Goal: Information Seeking & Learning: Learn about a topic

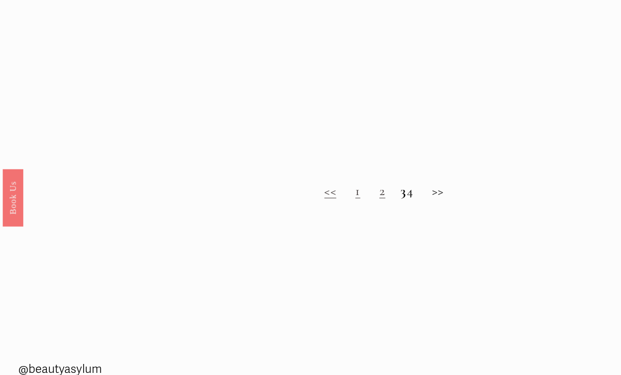
scroll to position [705, 0]
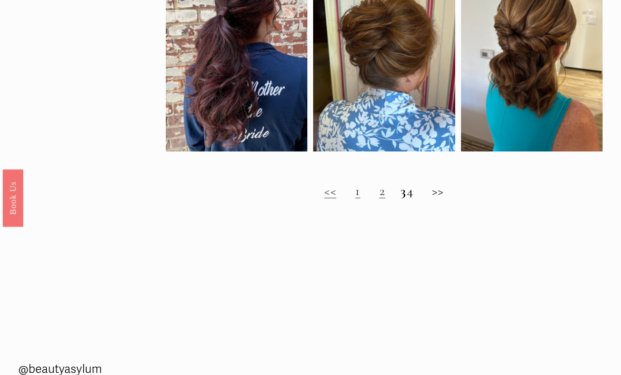
click at [355, 198] on link "1" at bounding box center [357, 191] width 5 height 16
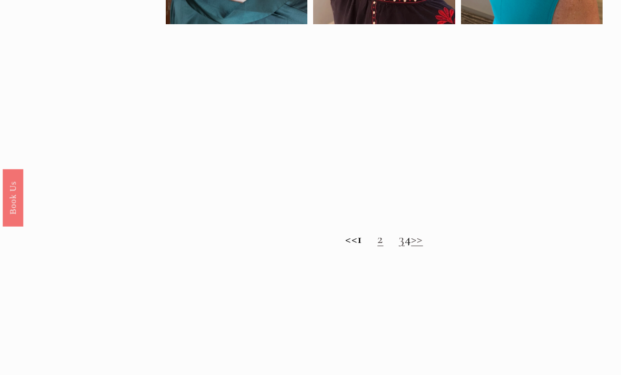
scroll to position [686, 0]
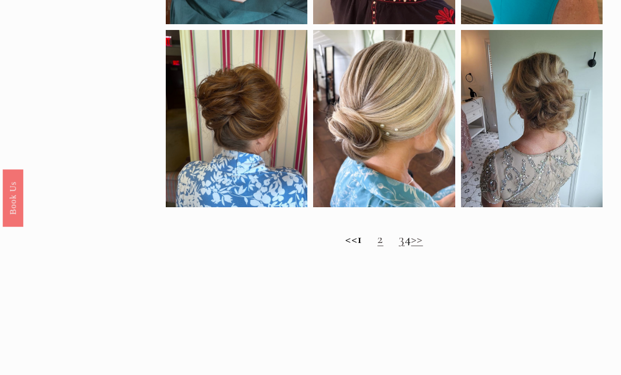
click at [377, 247] on link "2" at bounding box center [380, 239] width 6 height 16
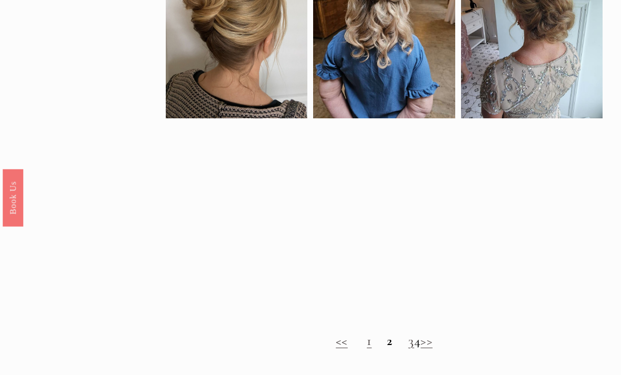
scroll to position [573, 0]
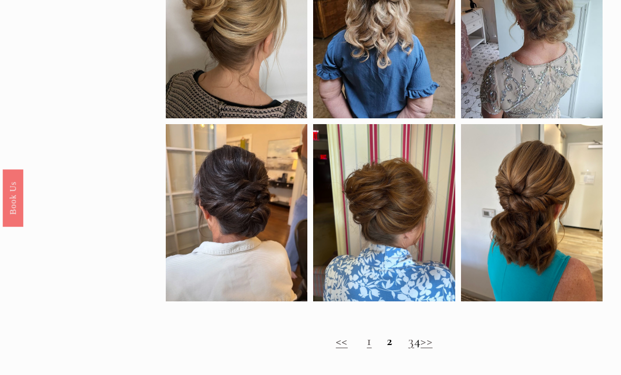
click at [408, 347] on link "3" at bounding box center [411, 341] width 6 height 16
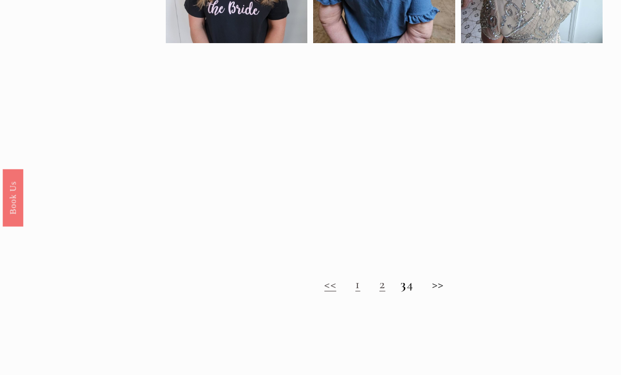
scroll to position [611, 0]
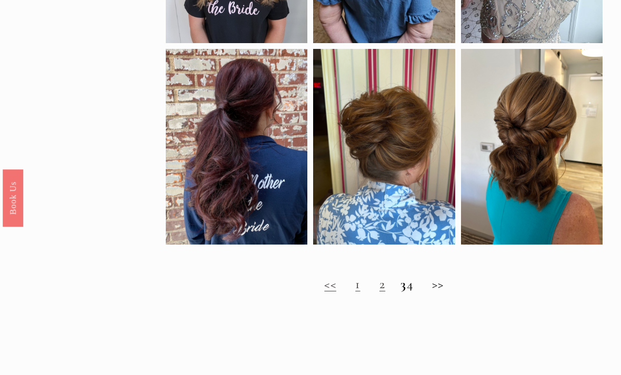
click at [418, 293] on h2 "<< 1 2 3 4 >>" at bounding box center [384, 285] width 436 height 16
click at [417, 291] on h2 "<< 1 2 3 4 >>" at bounding box center [384, 285] width 436 height 16
click at [448, 290] on h2 "<< 1 2 3 4 >>" at bounding box center [384, 285] width 436 height 16
click at [421, 293] on h2 "<< 1 2 3 4 >>" at bounding box center [384, 285] width 436 height 16
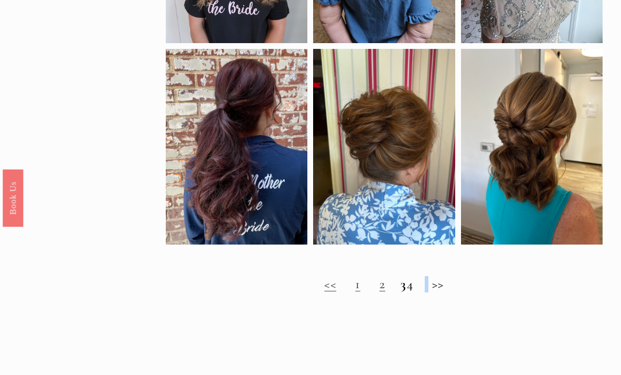
click at [409, 337] on div "Timeless Wedding Hairstyles for the Mother of the Bride" at bounding box center [310, 321] width 621 height 31
